Goal: Information Seeking & Learning: Find specific fact

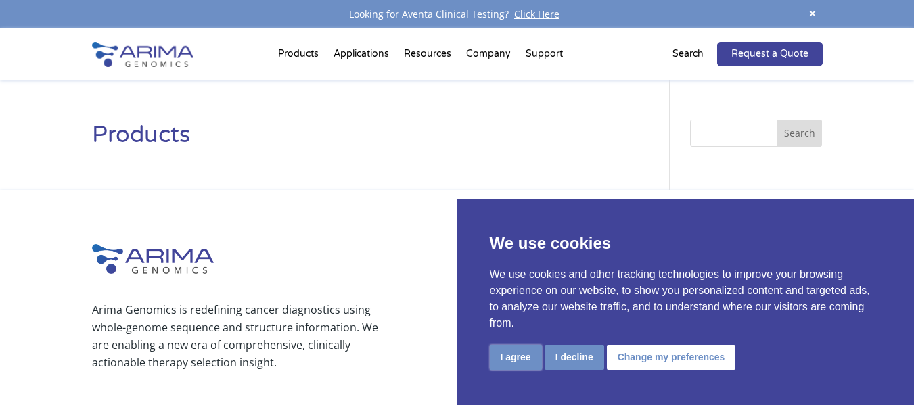
click at [515, 358] on button "I agree" at bounding box center [516, 357] width 52 height 25
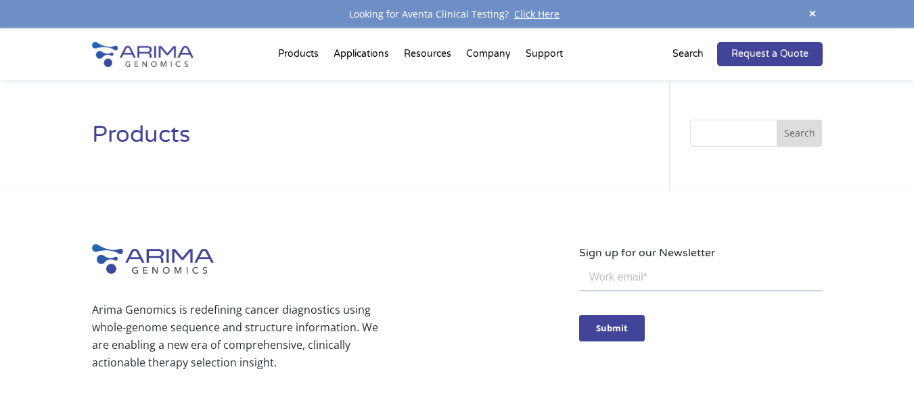
click at [722, 120] on input "Search" at bounding box center [756, 133] width 132 height 27
click at [717, 133] on input "Search" at bounding box center [756, 133] width 132 height 27
paste input "Dose the type homemade fruit vinegar (pineapple, apple or strawberry vinegar) a…"
type input "Dose the type homemade fruit vinegar (pineapple, apple or strawberry vinegar) a…"
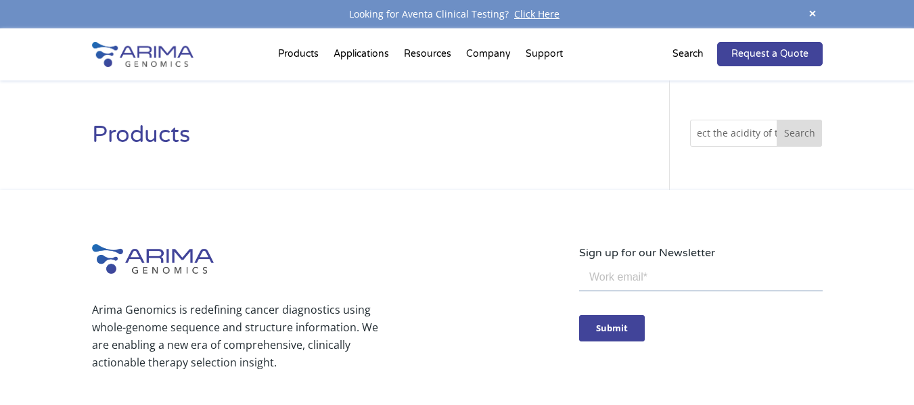
click at [776, 120] on button "Search" at bounding box center [799, 133] width 46 height 27
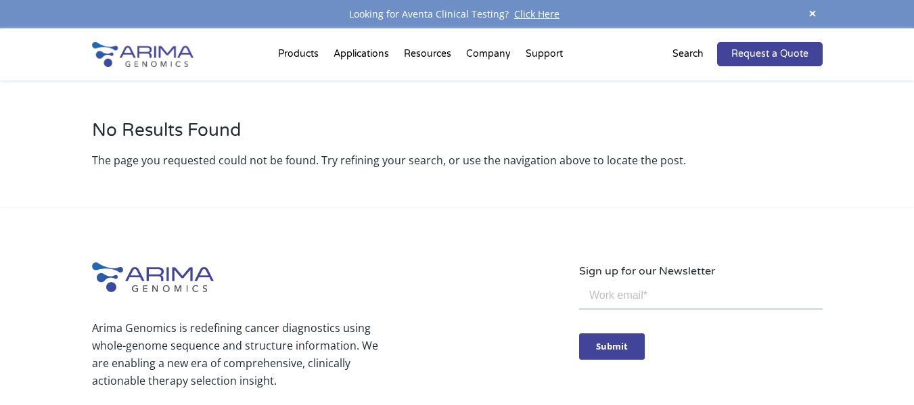
click at [676, 62] on p "Search" at bounding box center [687, 54] width 31 height 18
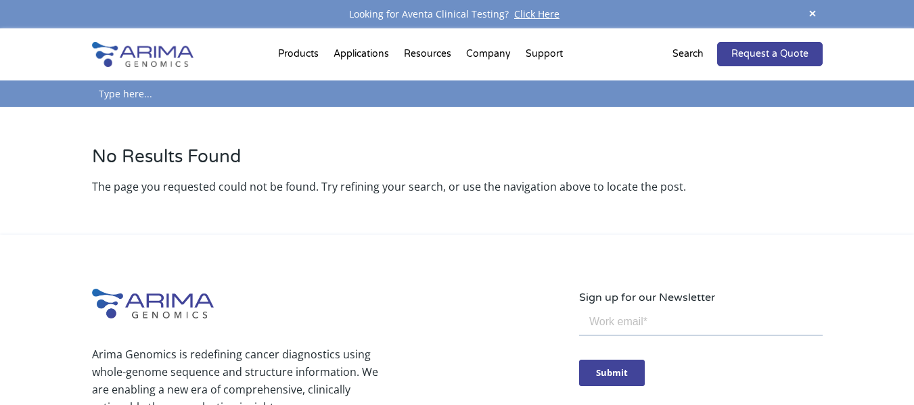
click at [241, 88] on input "text" at bounding box center [457, 93] width 730 height 26
paste input "Fruit Vinega"
type input "Fruit Vinegar"
click input "Search" at bounding box center [0, 0] width 0 height 0
